Goal: Task Accomplishment & Management: Complete application form

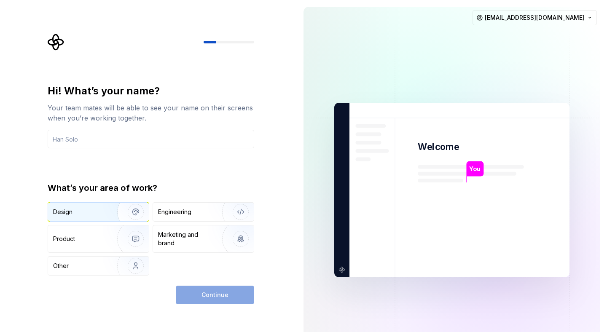
click at [79, 214] on div "Design" at bounding box center [79, 212] width 53 height 8
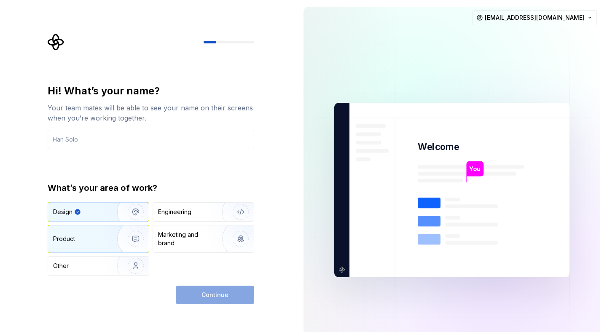
click at [83, 242] on div "Product" at bounding box center [81, 239] width 56 height 8
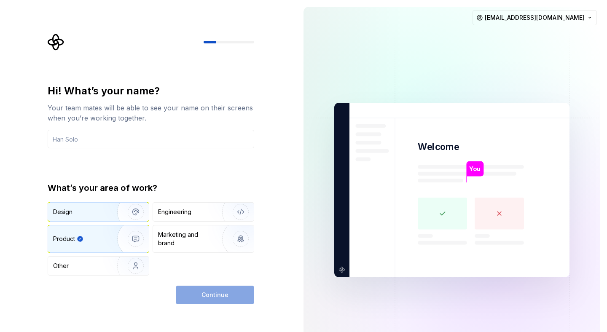
click at [82, 213] on div "Design" at bounding box center [79, 212] width 53 height 8
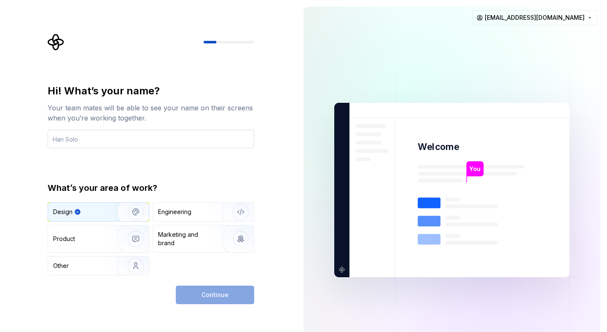
click at [82, 138] on input "text" at bounding box center [151, 139] width 206 height 19
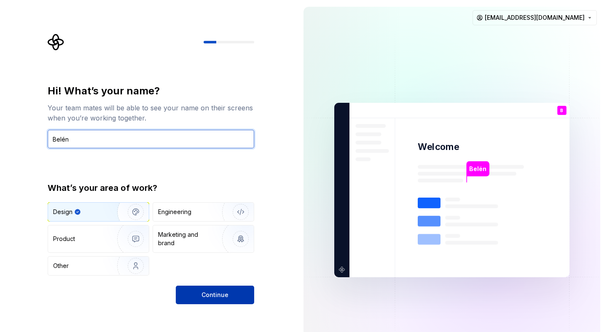
type input "Belén"
click at [227, 295] on span "Continue" at bounding box center [214, 295] width 27 height 8
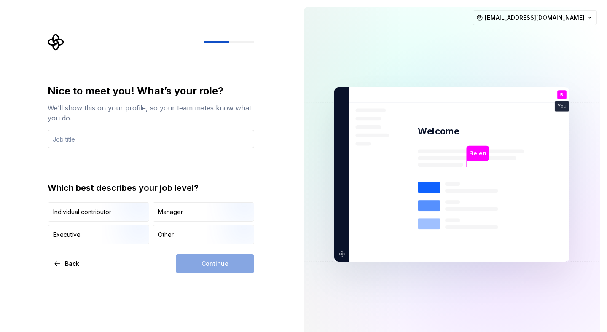
click at [138, 134] on input "text" at bounding box center [151, 139] width 206 height 19
click at [184, 238] on div "Other" at bounding box center [203, 234] width 101 height 19
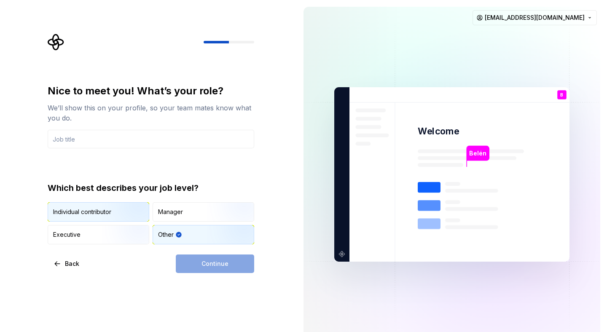
click at [81, 206] on div "Individual contributor" at bounding box center [98, 212] width 101 height 19
click at [115, 139] on input "text" at bounding box center [151, 139] width 206 height 19
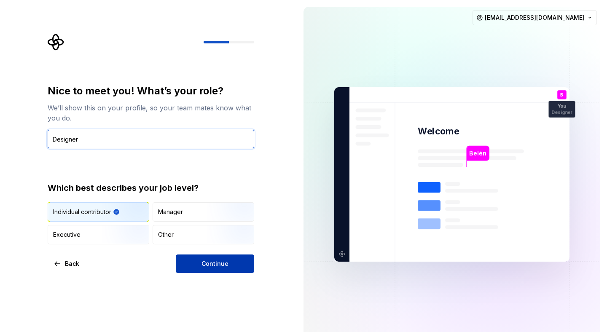
type input "Designer"
click at [217, 264] on span "Continue" at bounding box center [214, 264] width 27 height 8
